Goal: Navigation & Orientation: Find specific page/section

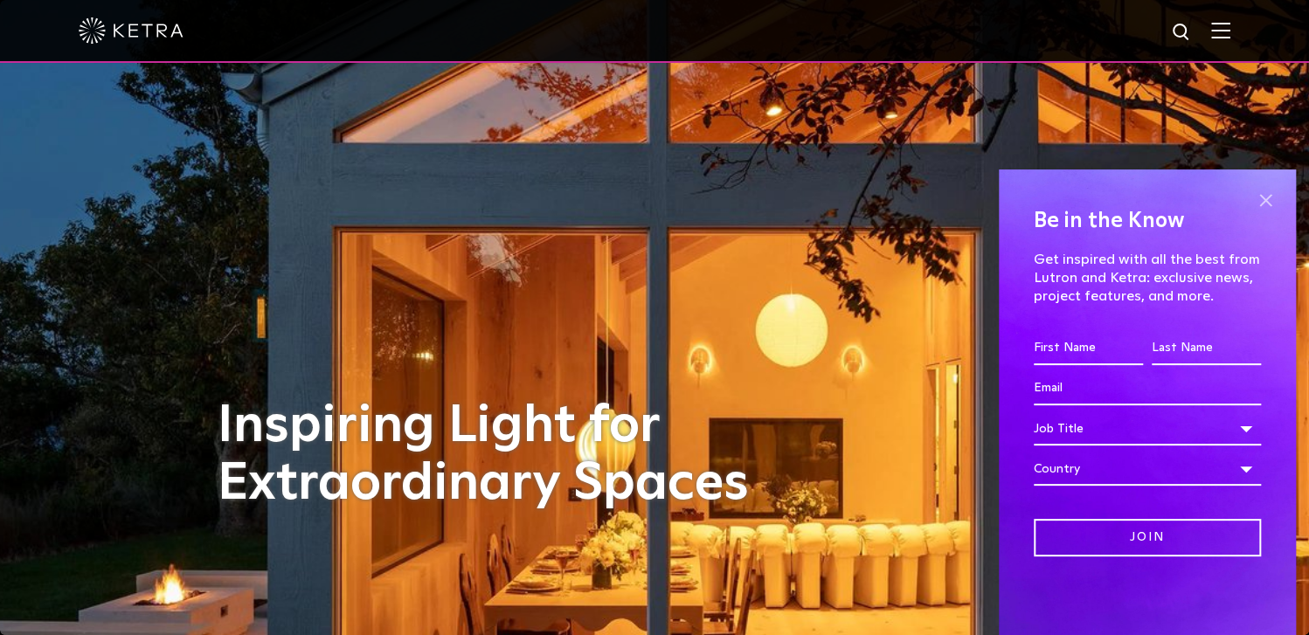
click at [1272, 198] on span at bounding box center [1266, 200] width 26 height 26
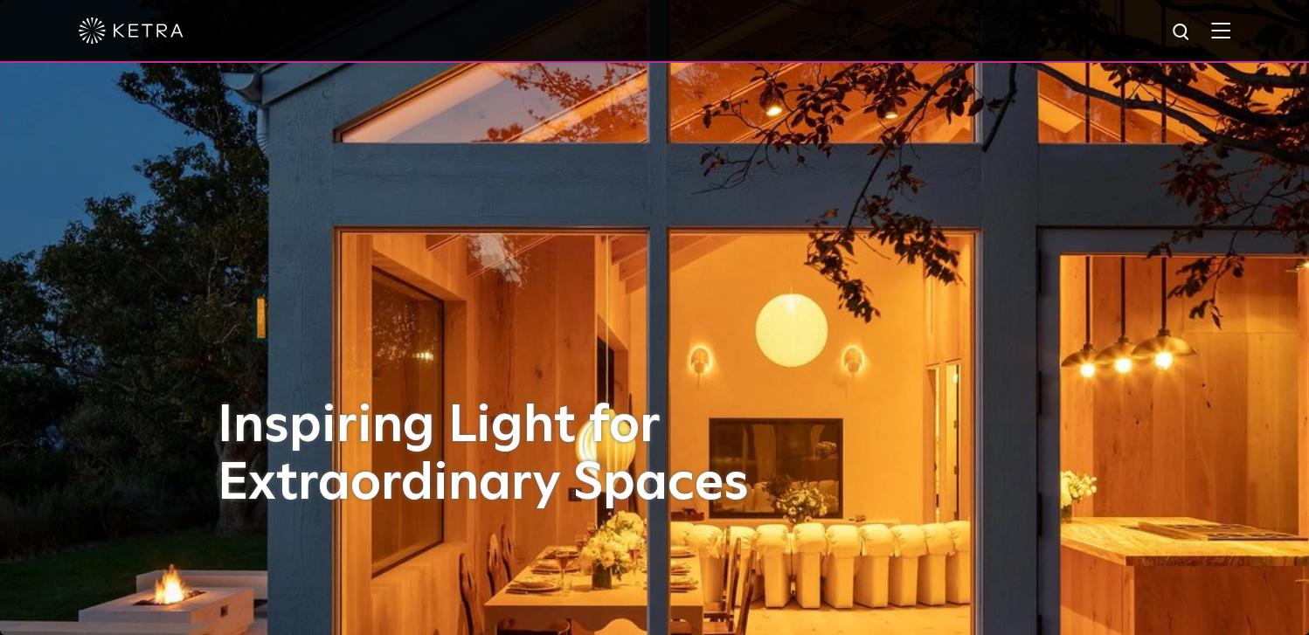
click at [1231, 27] on img at bounding box center [1220, 30] width 19 height 17
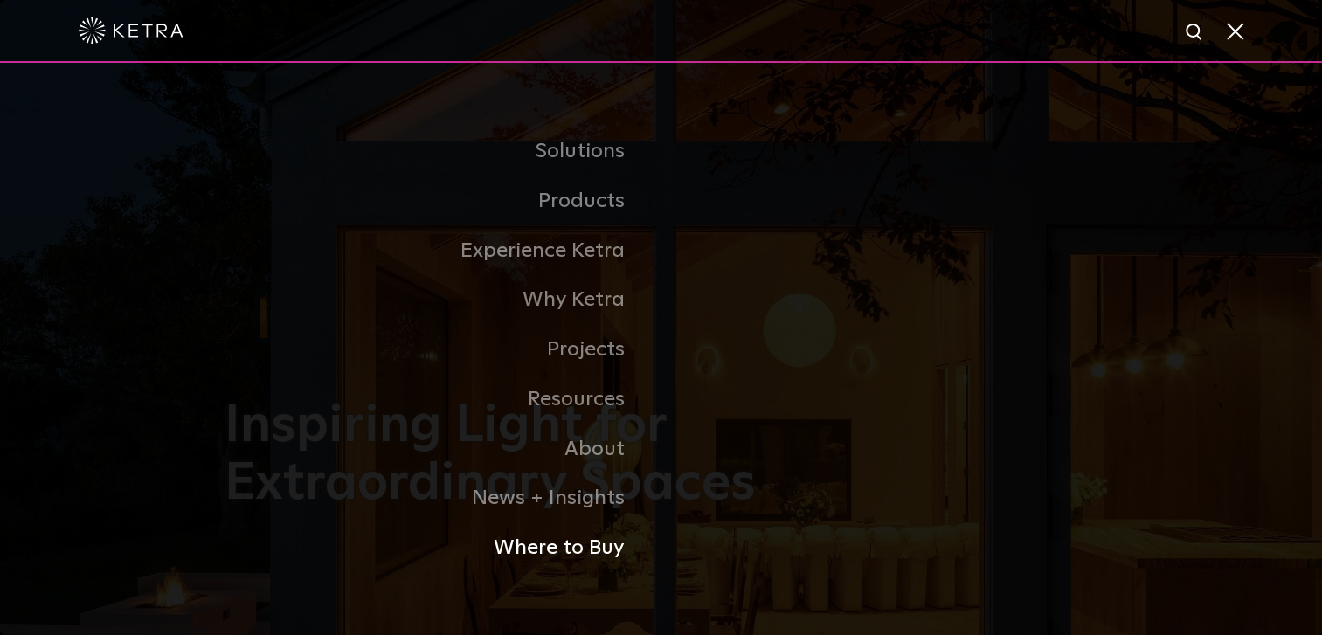
click at [579, 546] on link "Where to Buy" at bounding box center [443, 549] width 437 height 50
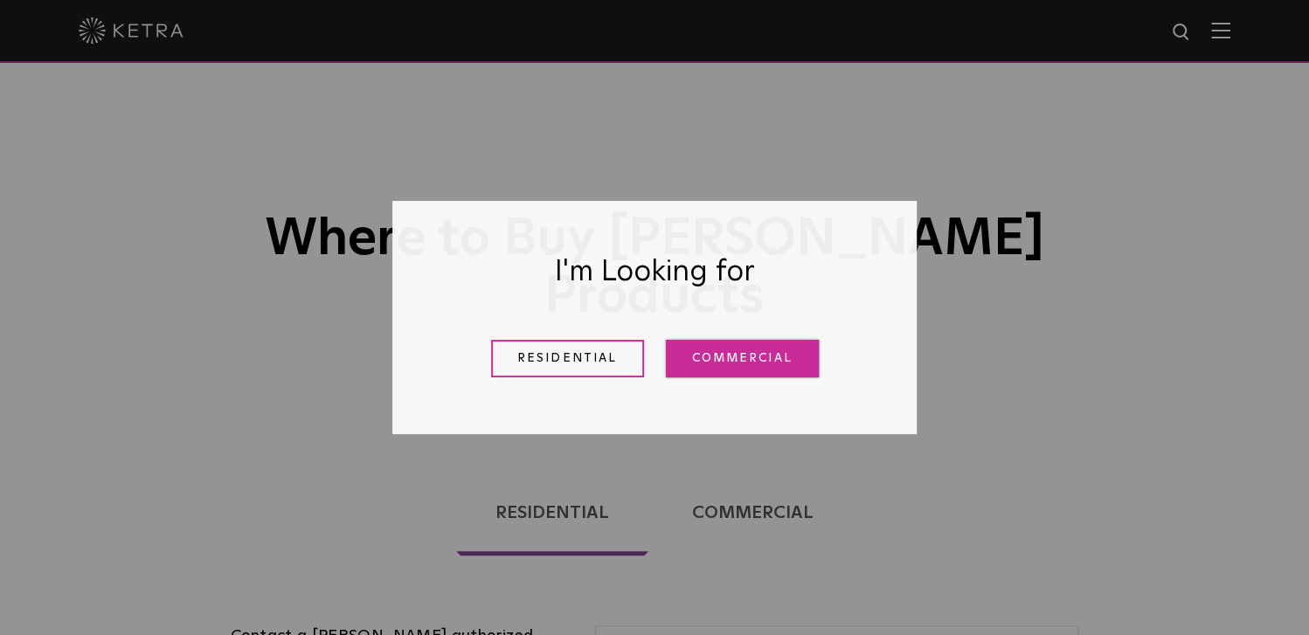
click at [741, 350] on link "Commercial" at bounding box center [742, 359] width 153 height 38
